Goal: Check status: Check status

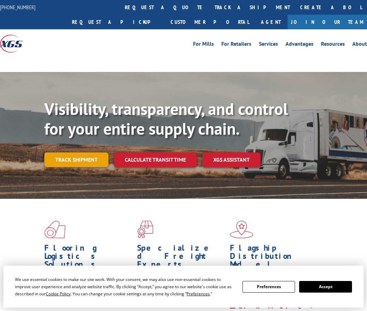
click at [72, 161] on link "Track shipment" at bounding box center [76, 160] width 64 height 14
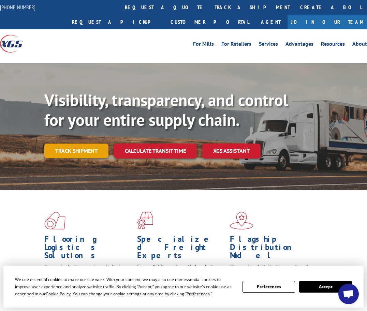
click at [76, 152] on link "Track shipment" at bounding box center [76, 151] width 64 height 14
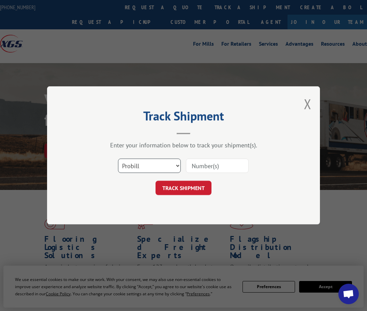
click at [157, 168] on select "Select category... Probill BOL PO" at bounding box center [149, 166] width 63 height 14
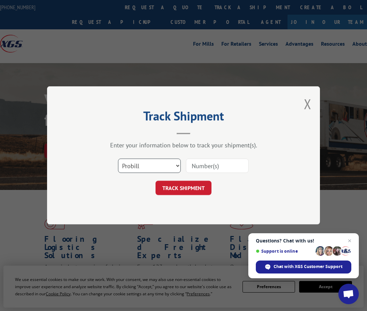
select select "bol"
click at [118, 159] on select "Select category... Probill BOL PO" at bounding box center [149, 166] width 63 height 14
click at [212, 171] on input at bounding box center [217, 166] width 63 height 14
paste input "25UTS478425"
type input "25UTS478425"
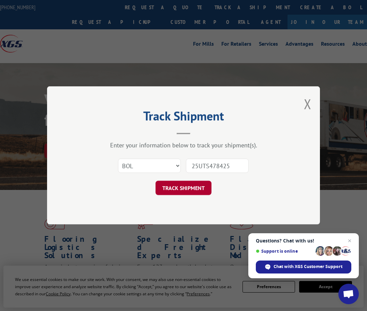
click at [181, 190] on button "TRACK SHIPMENT" at bounding box center [184, 188] width 56 height 14
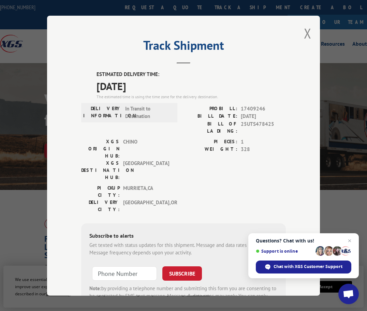
click at [246, 105] on span "17409246" at bounding box center [263, 109] width 45 height 8
copy span "17409246"
